Goal: Navigation & Orientation: Find specific page/section

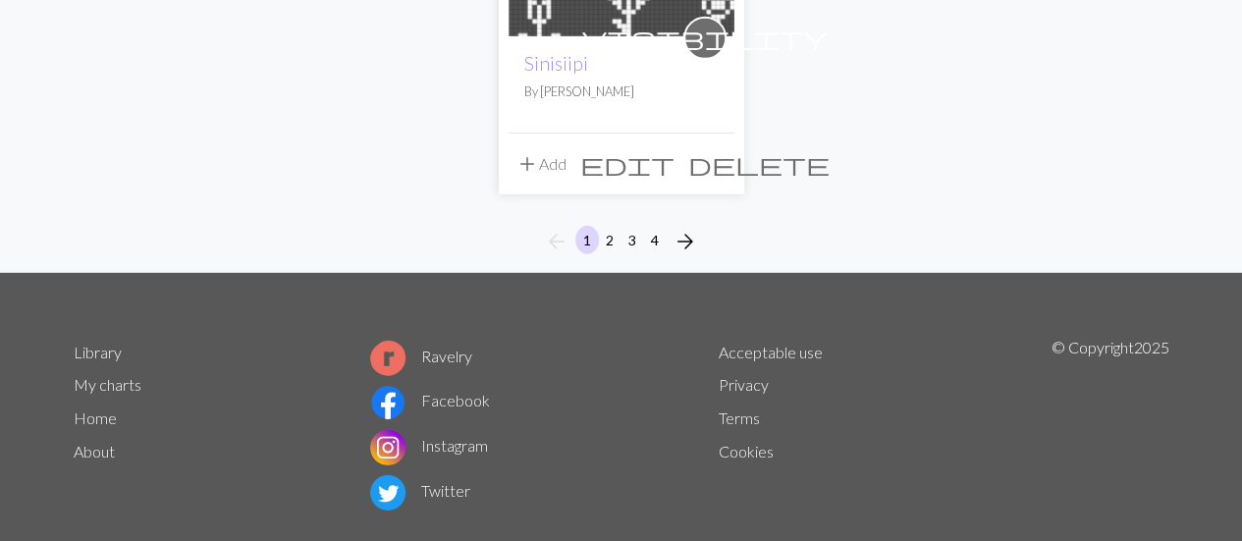
scroll to position [2696, 0]
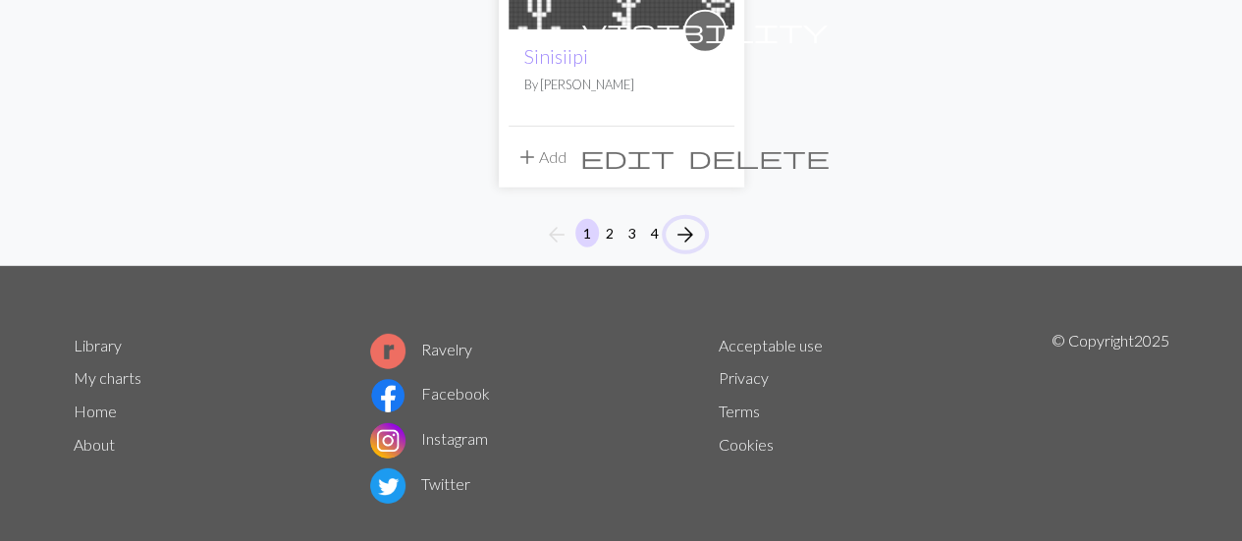
click at [685, 221] on span "arrow_forward" at bounding box center [686, 234] width 24 height 27
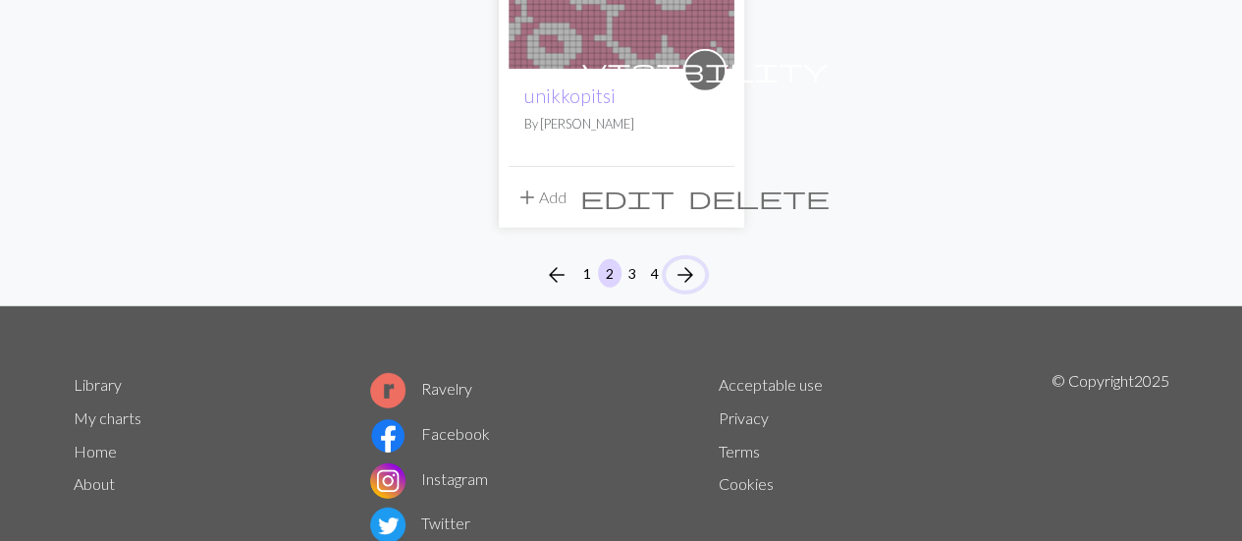
scroll to position [2681, 0]
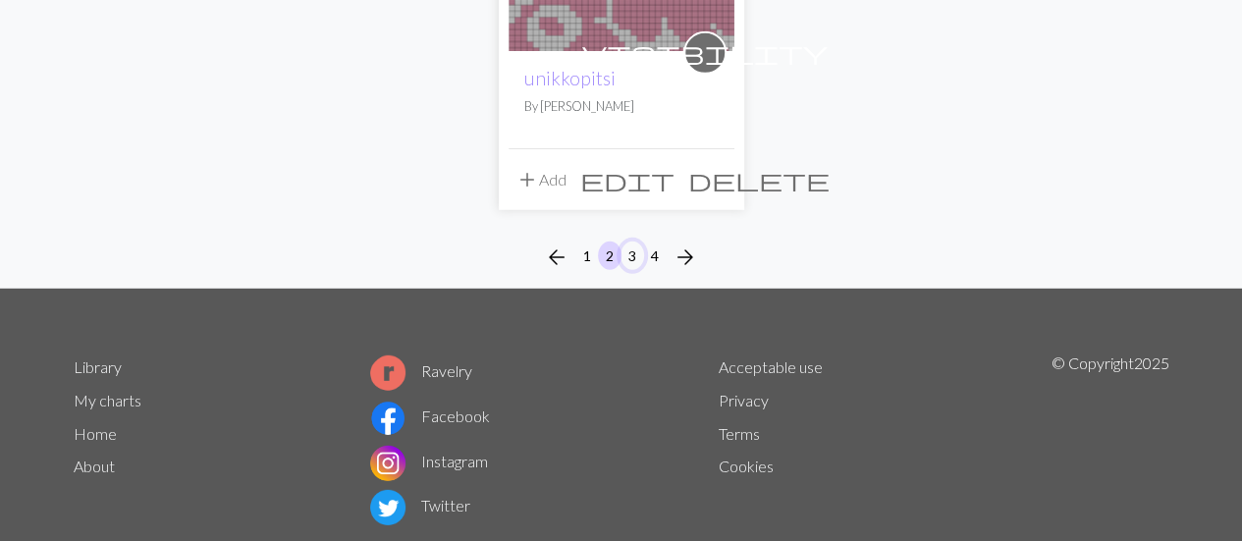
click at [626, 242] on button "3" at bounding box center [633, 256] width 24 height 28
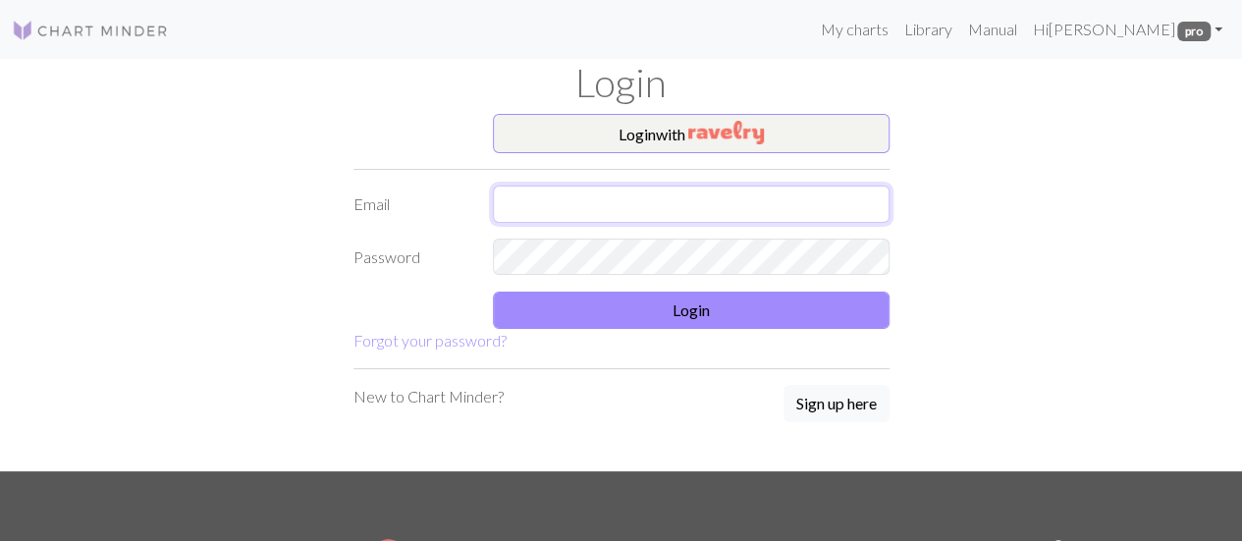
click at [617, 199] on input "text" at bounding box center [691, 204] width 397 height 37
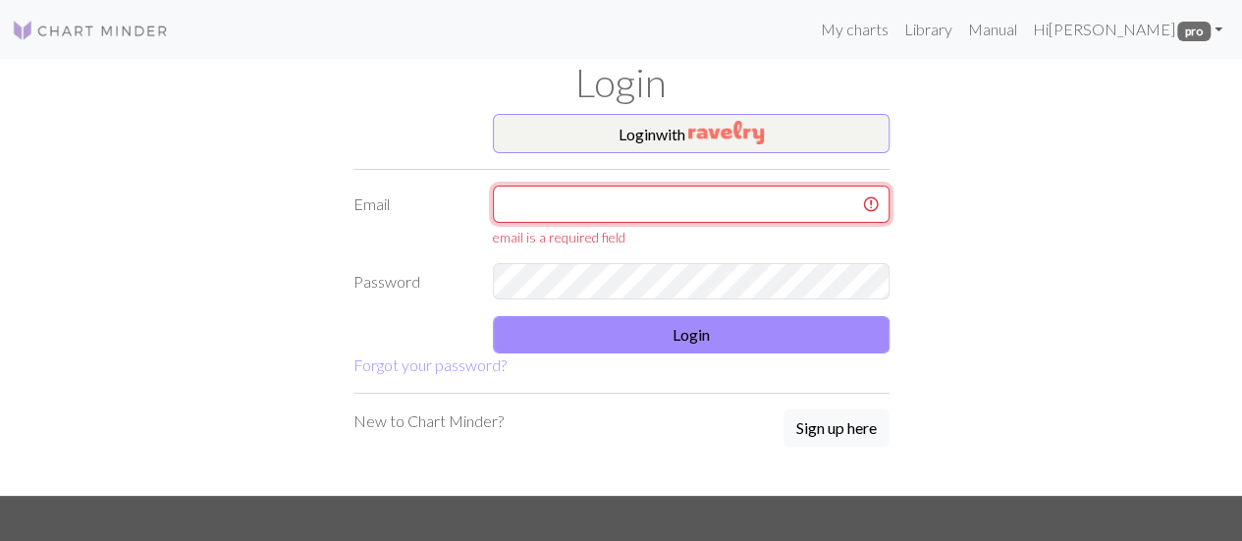
type input "[EMAIL_ADDRESS][DOMAIN_NAME]"
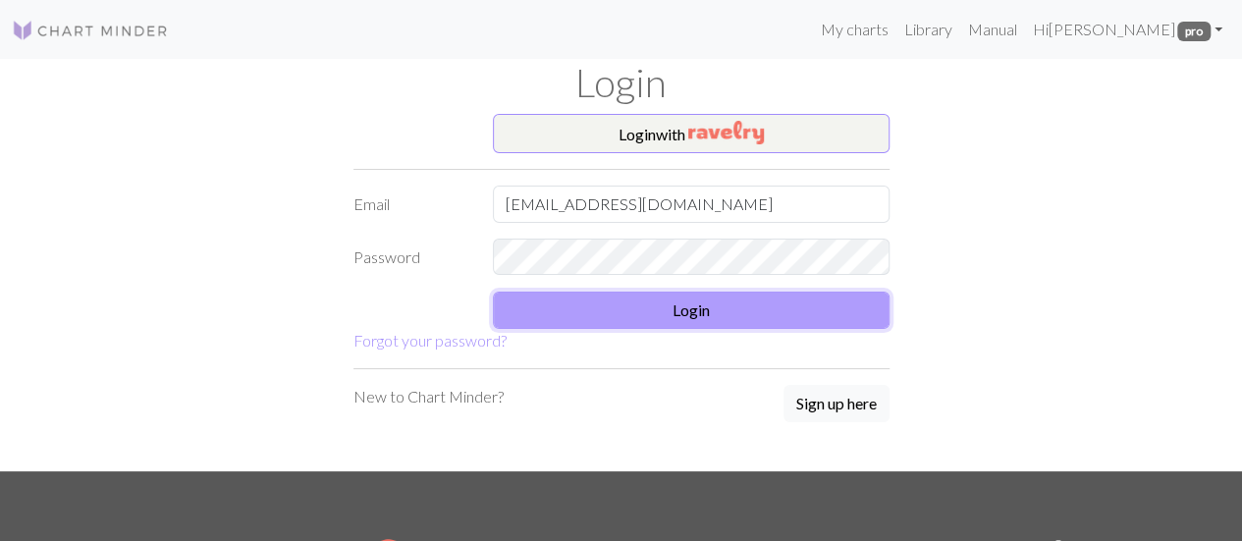
click at [663, 310] on button "Login" at bounding box center [691, 310] width 397 height 37
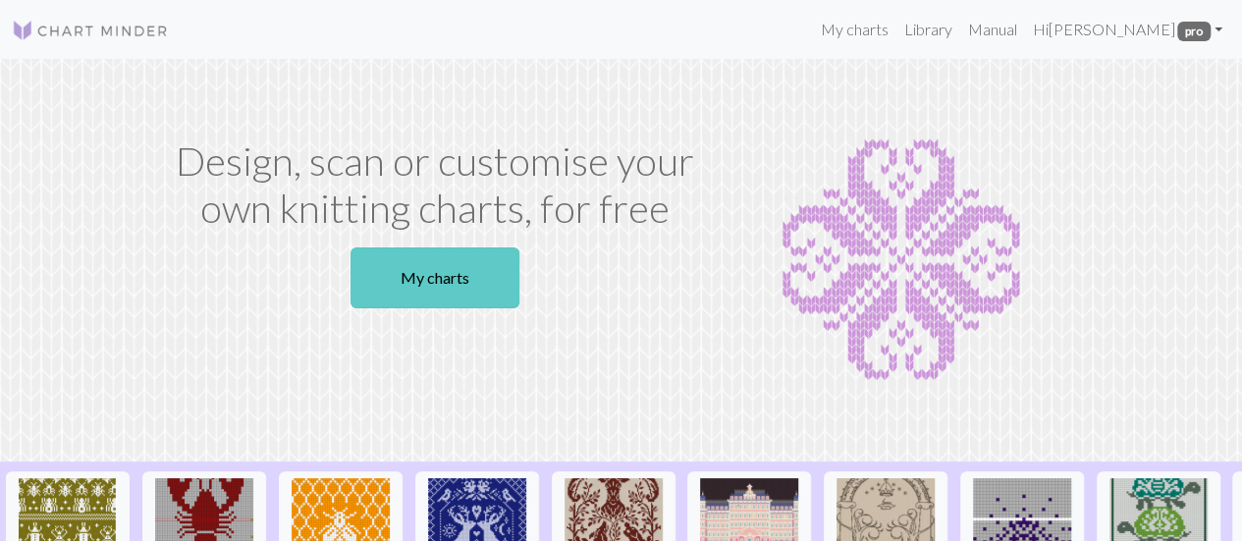
click at [456, 300] on link "My charts" at bounding box center [435, 277] width 169 height 61
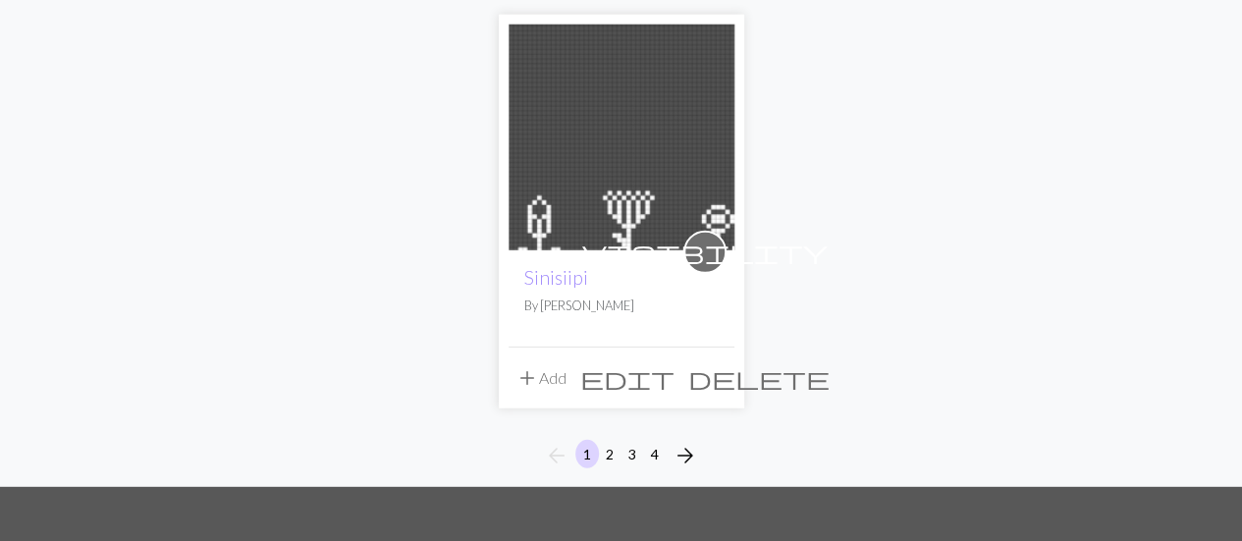
scroll to position [2486, 0]
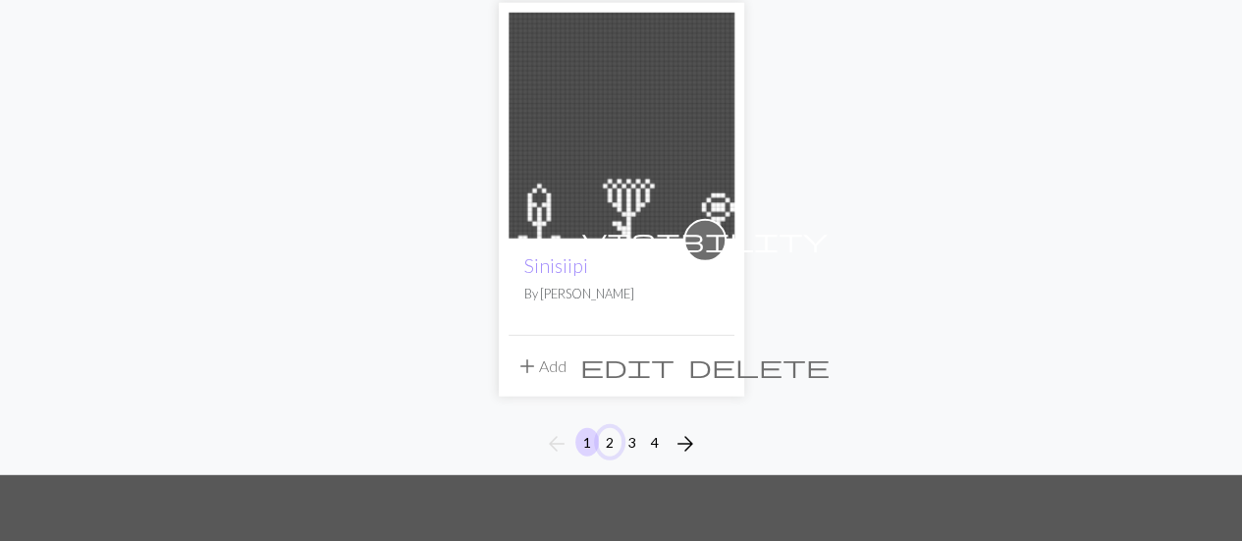
click at [609, 428] on button "2" at bounding box center [610, 442] width 24 height 28
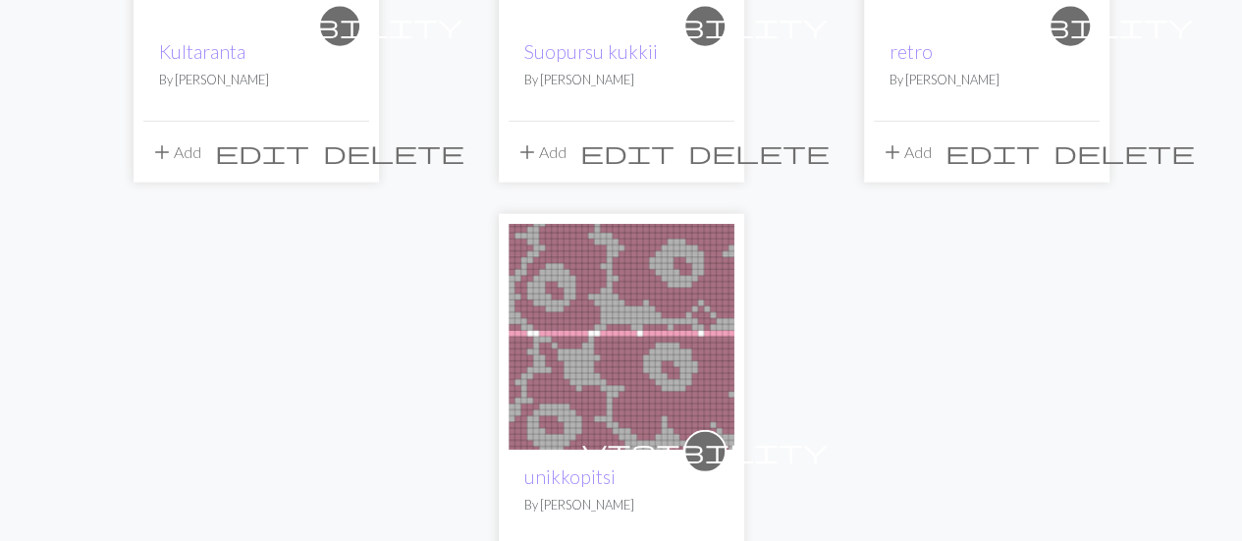
scroll to position [2387, 0]
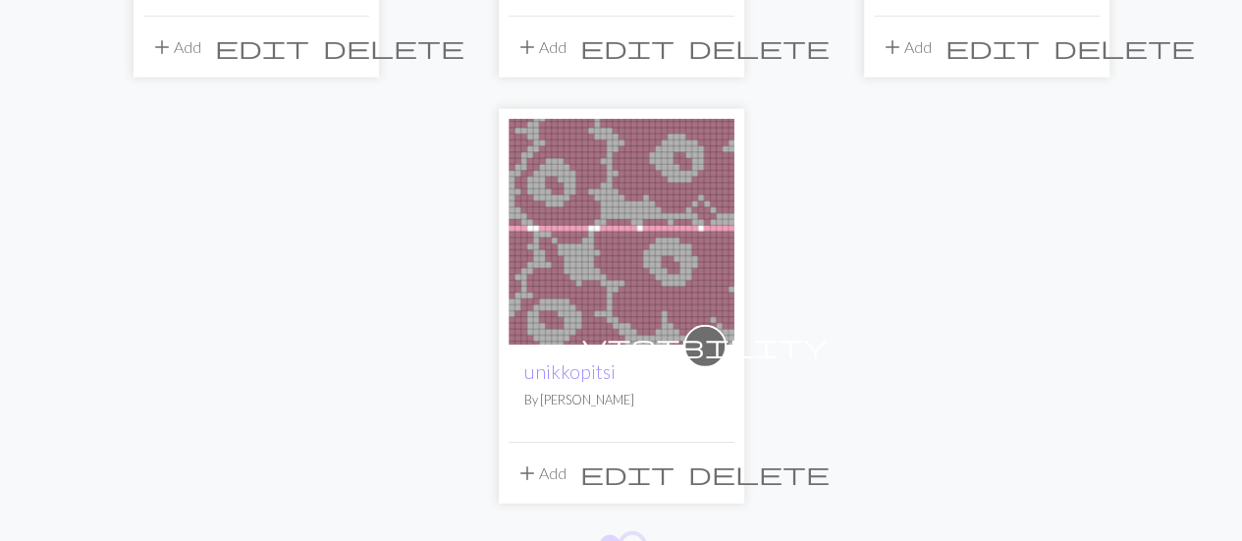
click at [636, 535] on button "3" at bounding box center [633, 549] width 24 height 28
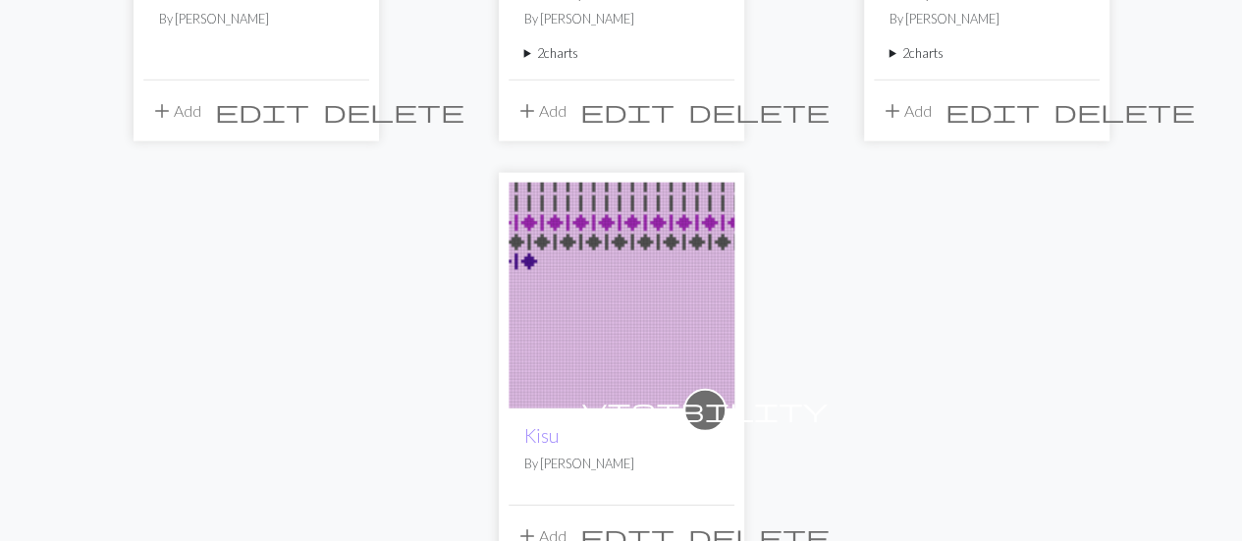
scroll to position [2422, 0]
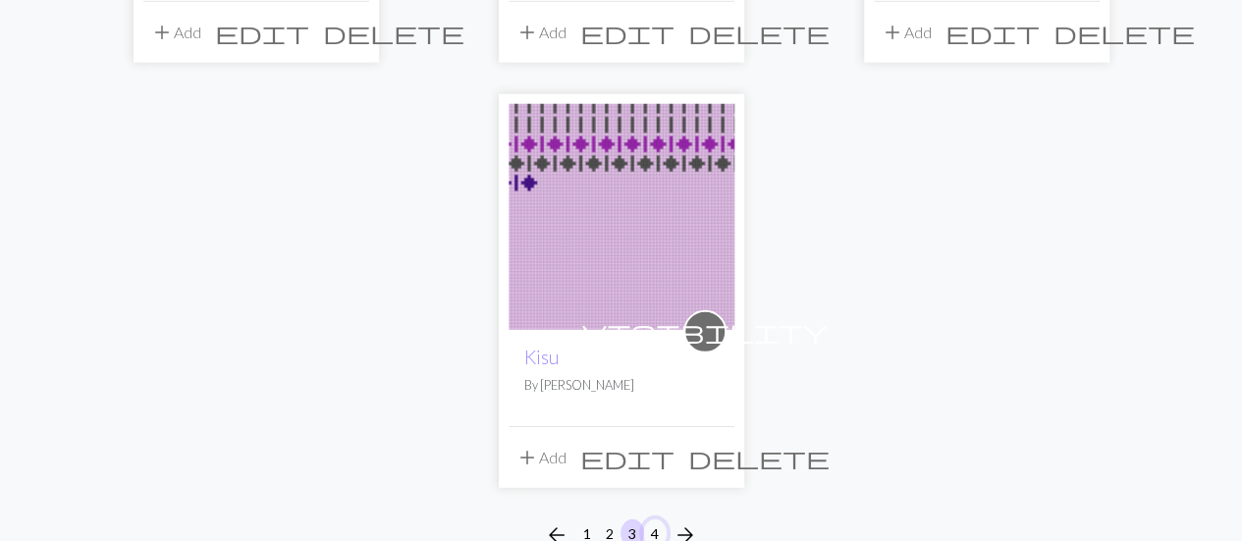
click at [658, 525] on button "4" at bounding box center [655, 533] width 24 height 28
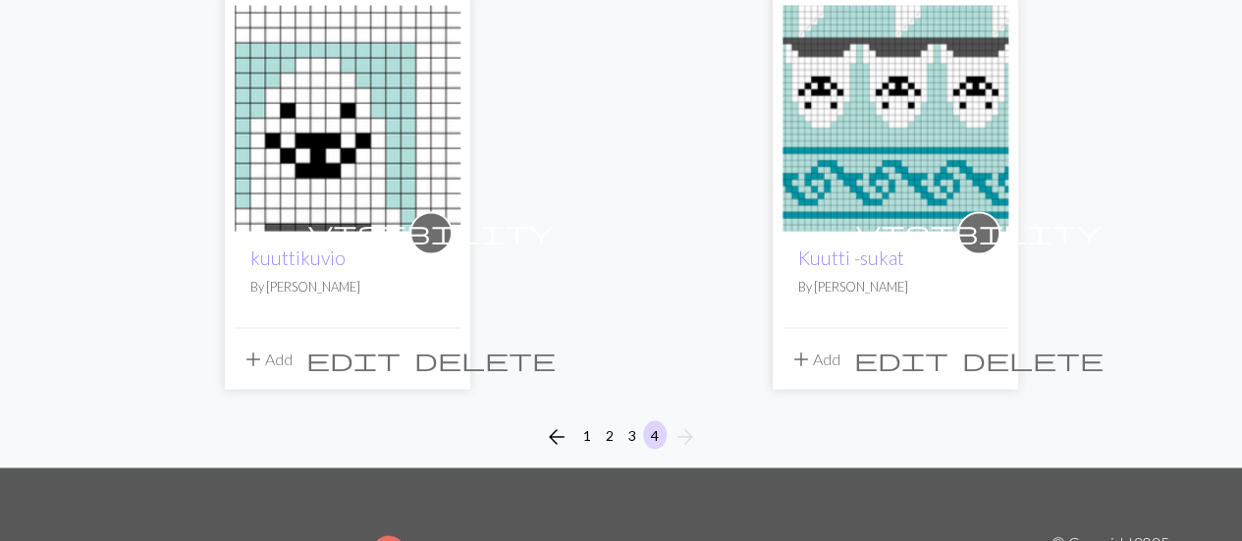
scroll to position [1583, 0]
